Goal: Task Accomplishment & Management: Use online tool/utility

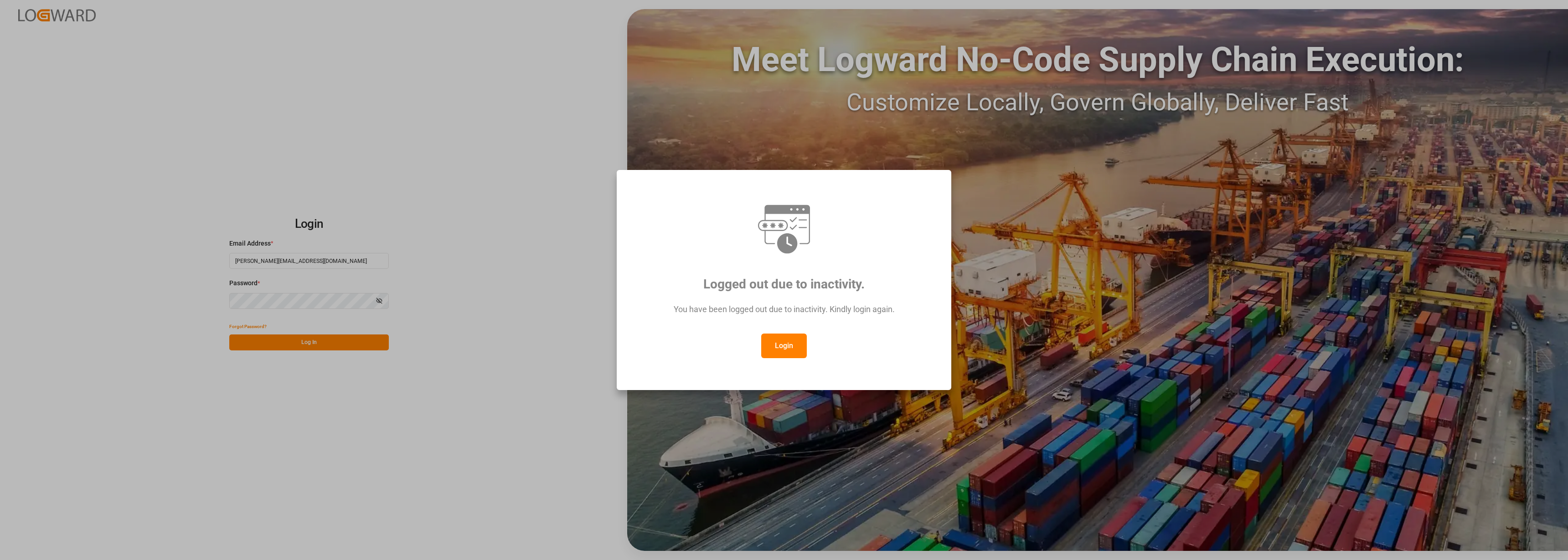
click at [770, 352] on button "Login" at bounding box center [784, 346] width 46 height 25
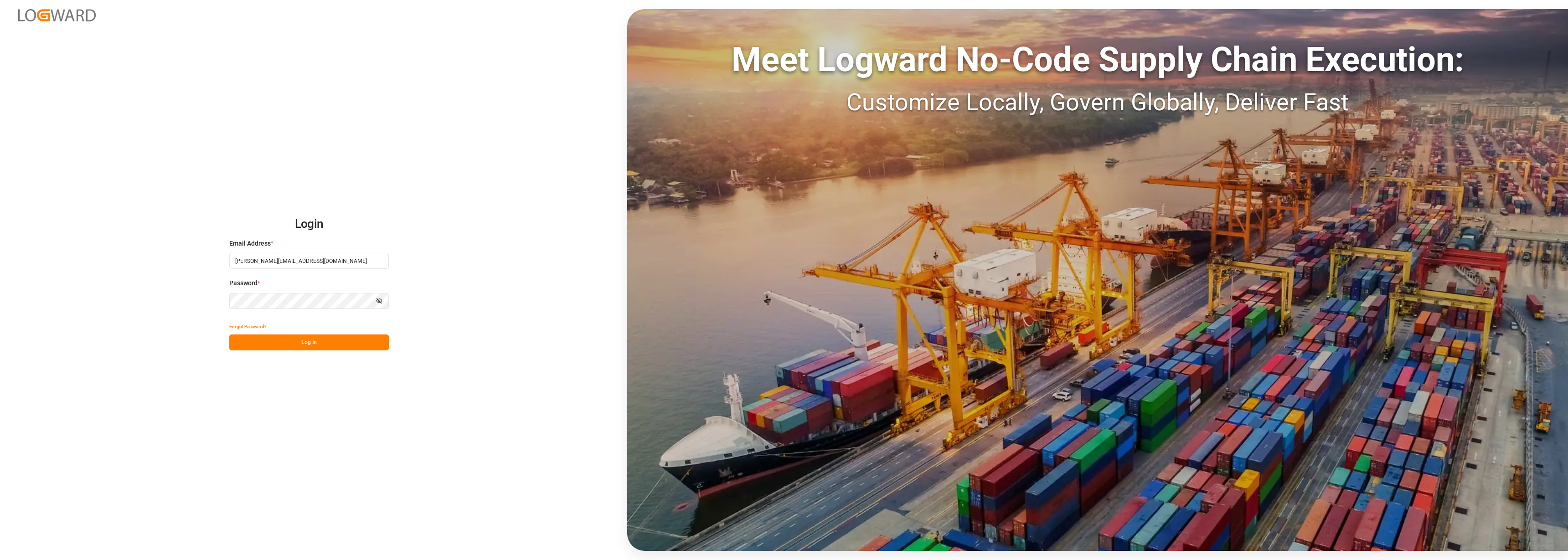
click at [296, 342] on button "Log In" at bounding box center [309, 342] width 160 height 16
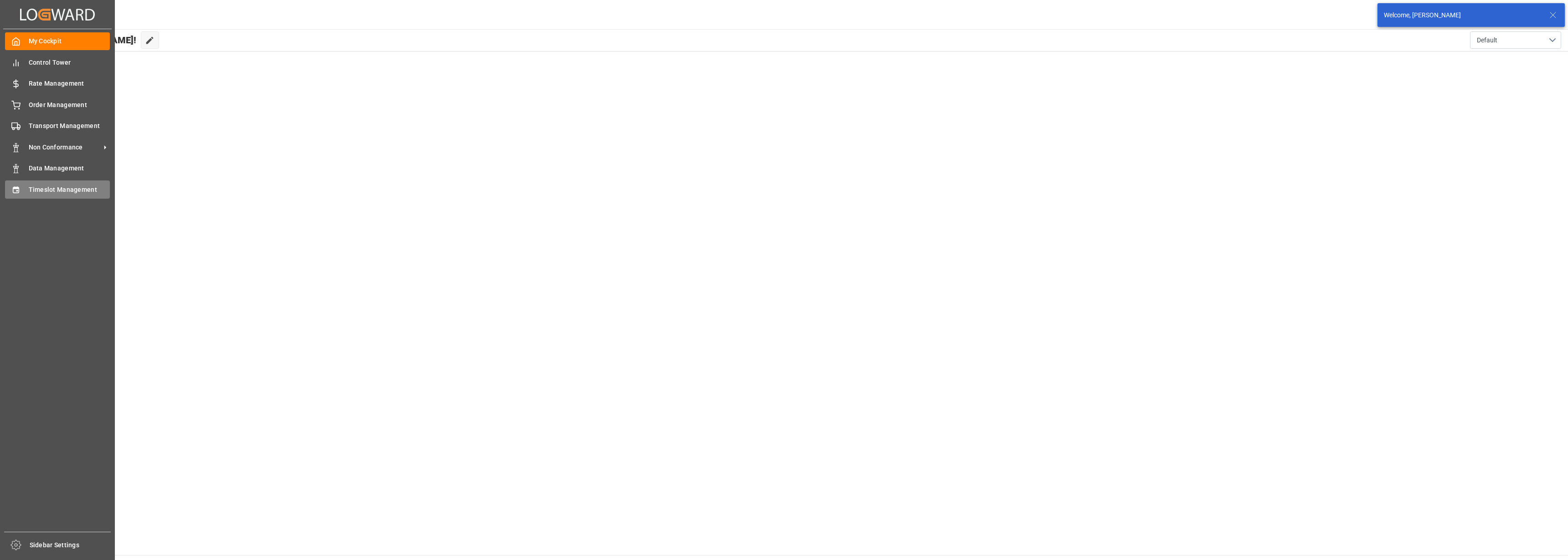
click at [38, 190] on span "Timeslot Management" at bounding box center [70, 190] width 81 height 10
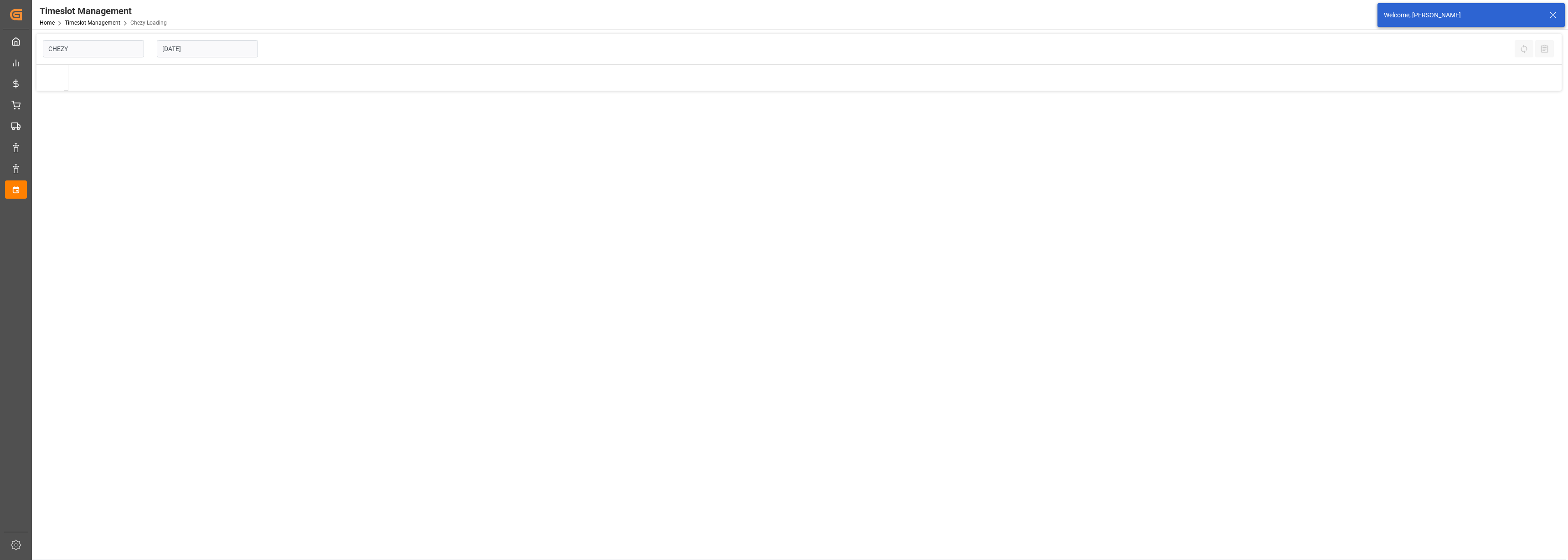
type input "Chezy Loading"
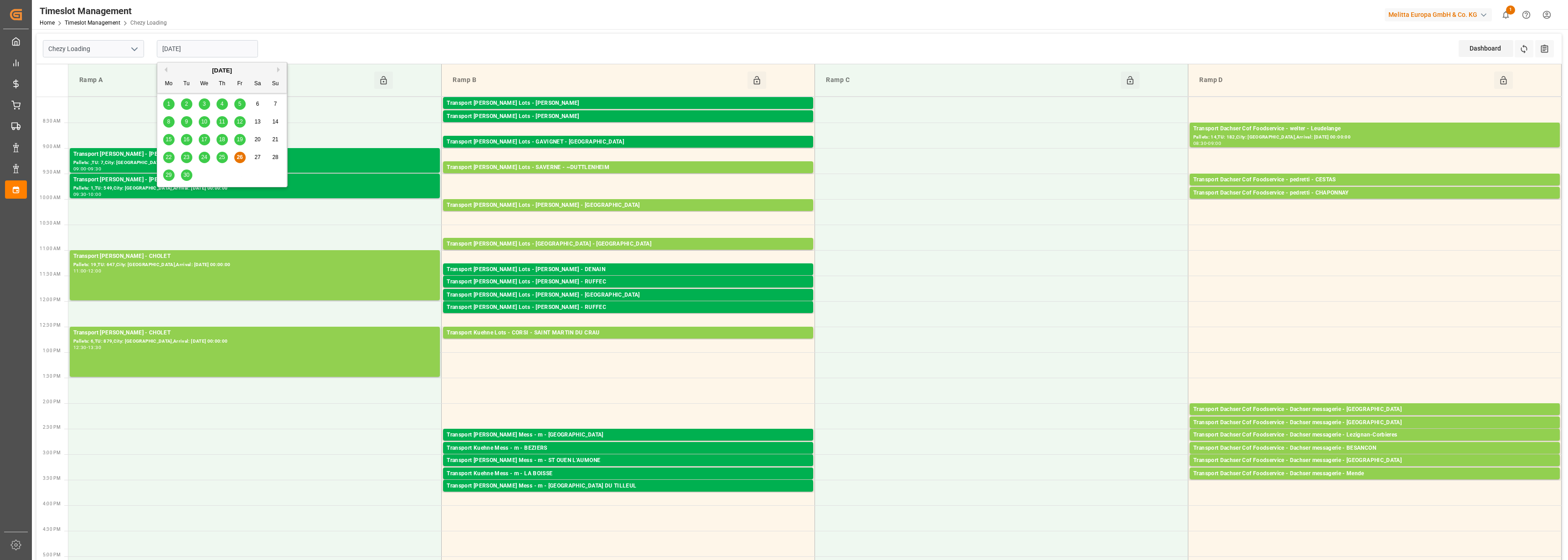
click at [191, 51] on input "[DATE]" at bounding box center [207, 49] width 101 height 17
click at [165, 173] on span "29" at bounding box center [168, 175] width 6 height 6
type input "[DATE]"
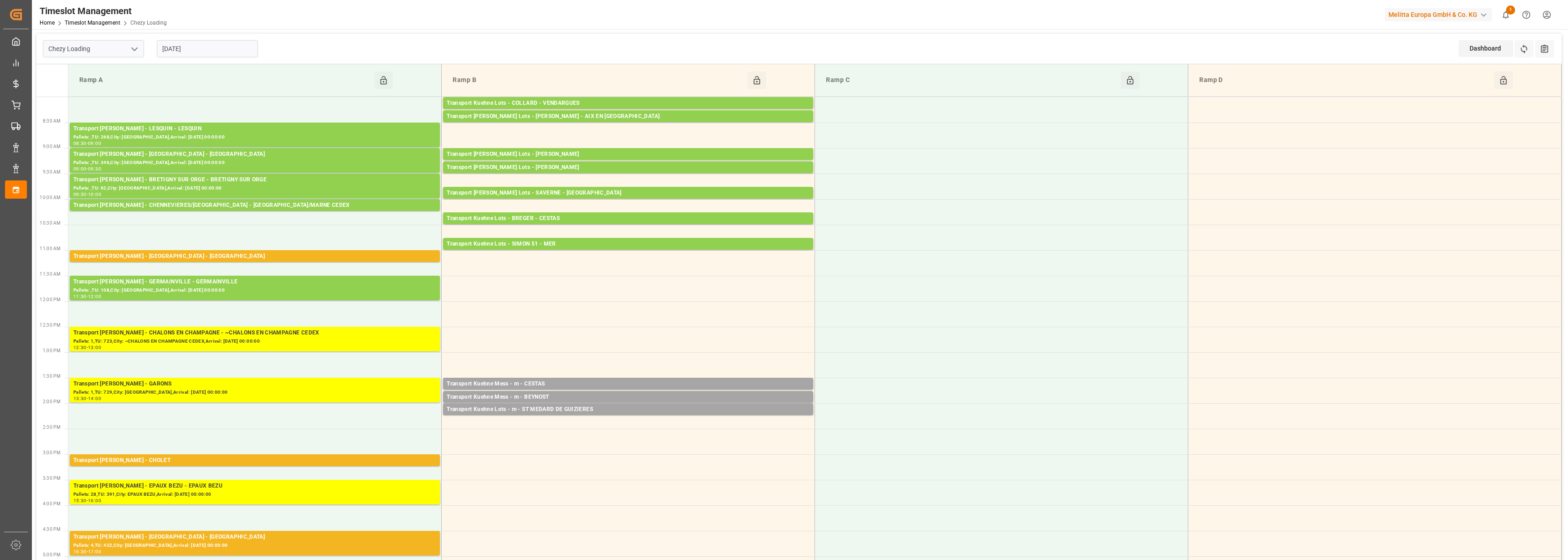
click at [133, 51] on icon "open menu" at bounding box center [135, 49] width 11 height 11
click at [89, 88] on div "Chezy Unloading" at bounding box center [93, 89] width 100 height 20
type input "Chezy Unloading"
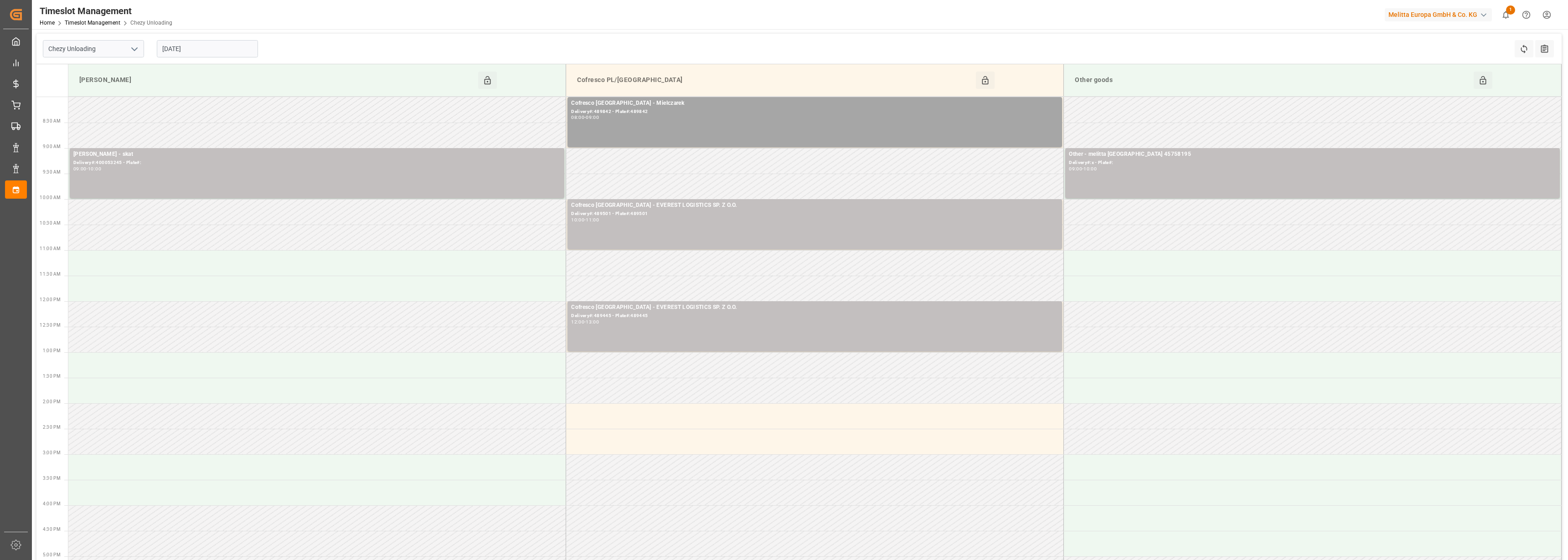
click at [191, 44] on input "[DATE]" at bounding box center [207, 49] width 101 height 17
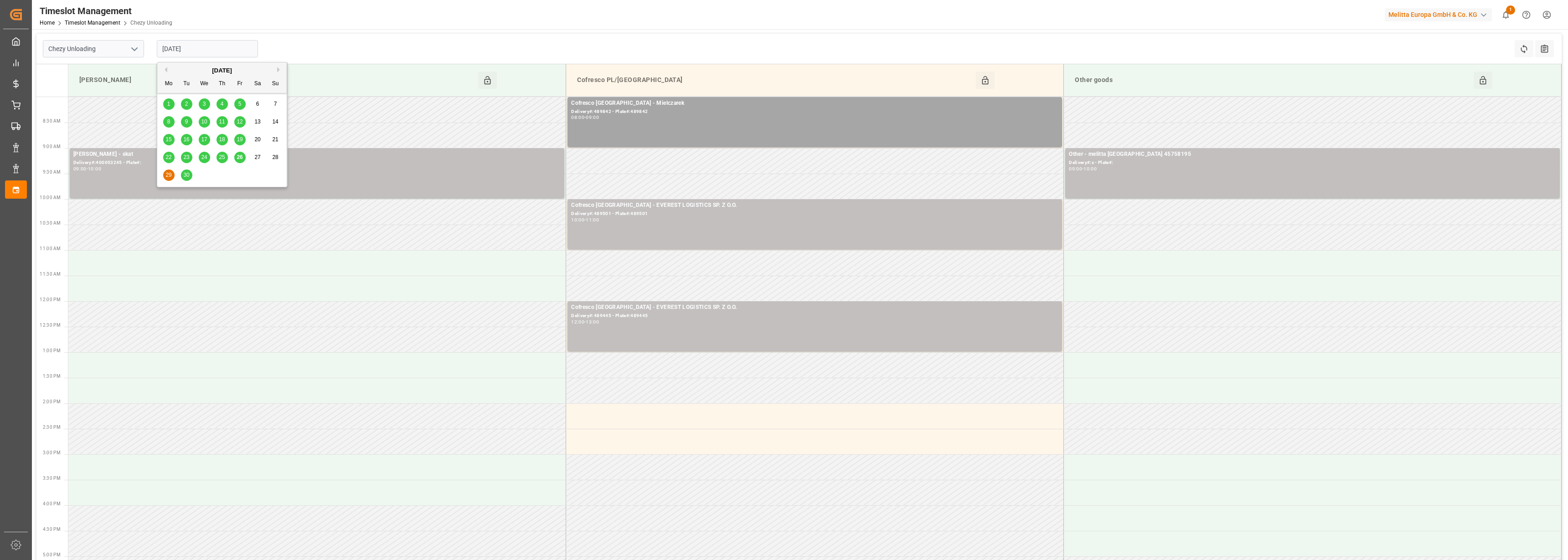
click at [238, 155] on span "26" at bounding box center [239, 157] width 6 height 6
type input "[DATE]"
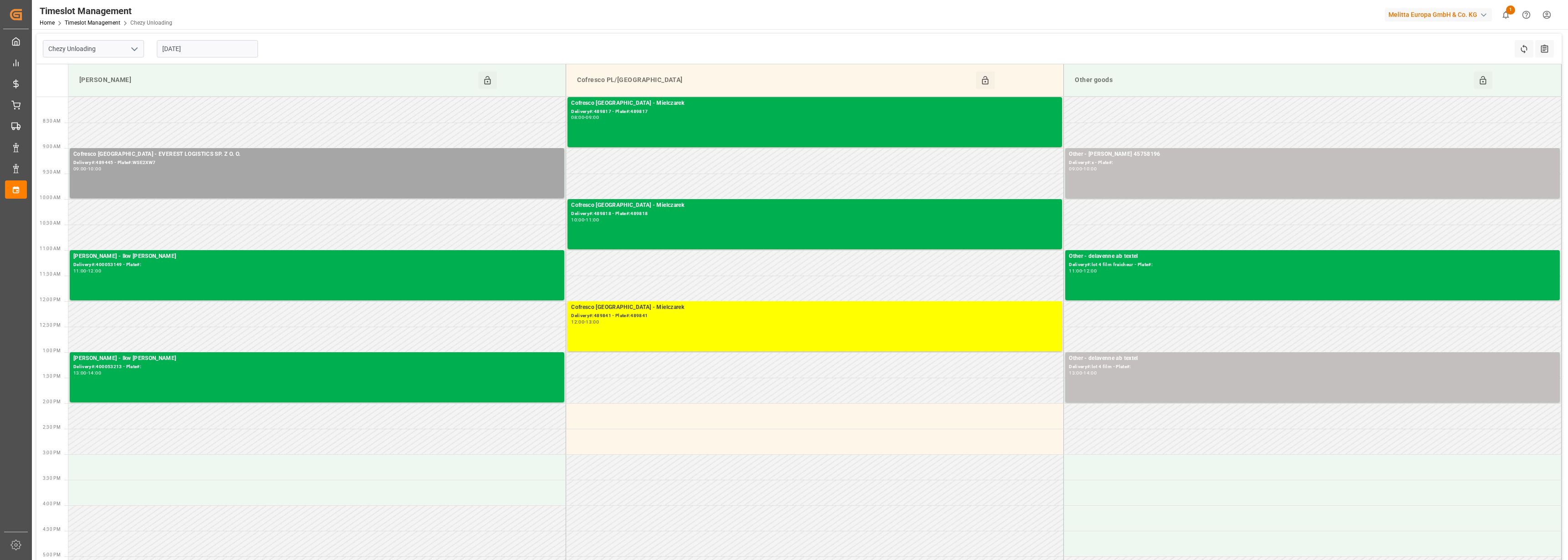
click at [130, 49] on icon "open menu" at bounding box center [135, 49] width 11 height 11
click at [105, 65] on div "Chezy Loading" at bounding box center [93, 68] width 100 height 20
type input "Chezy Loading"
